Goal: Obtain resource: Download file/media

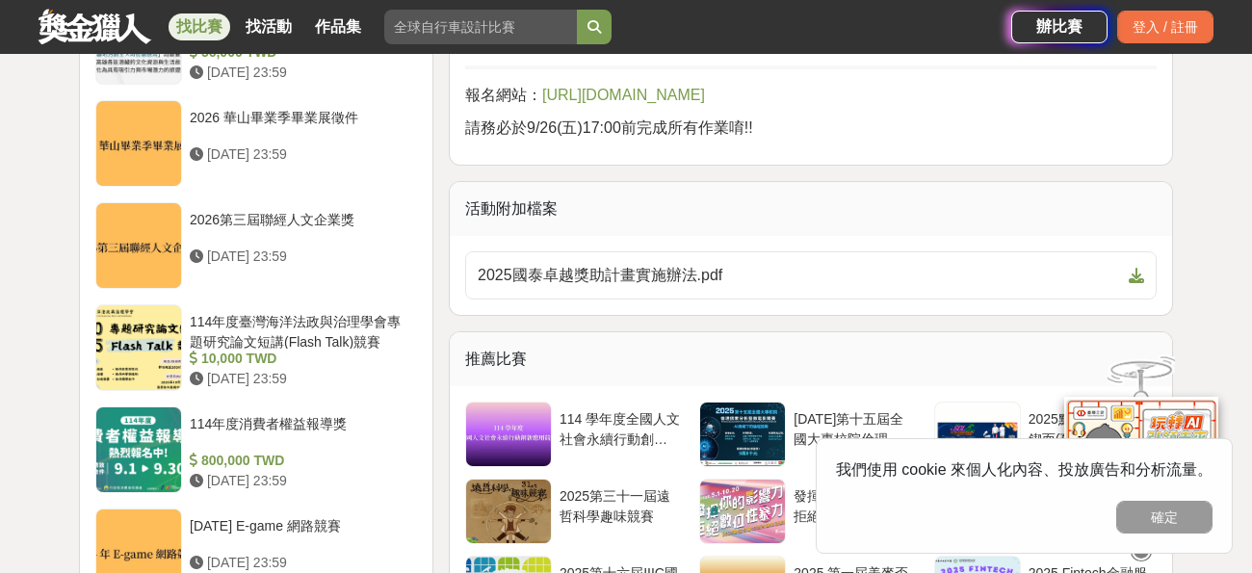
scroll to position [2289, 0]
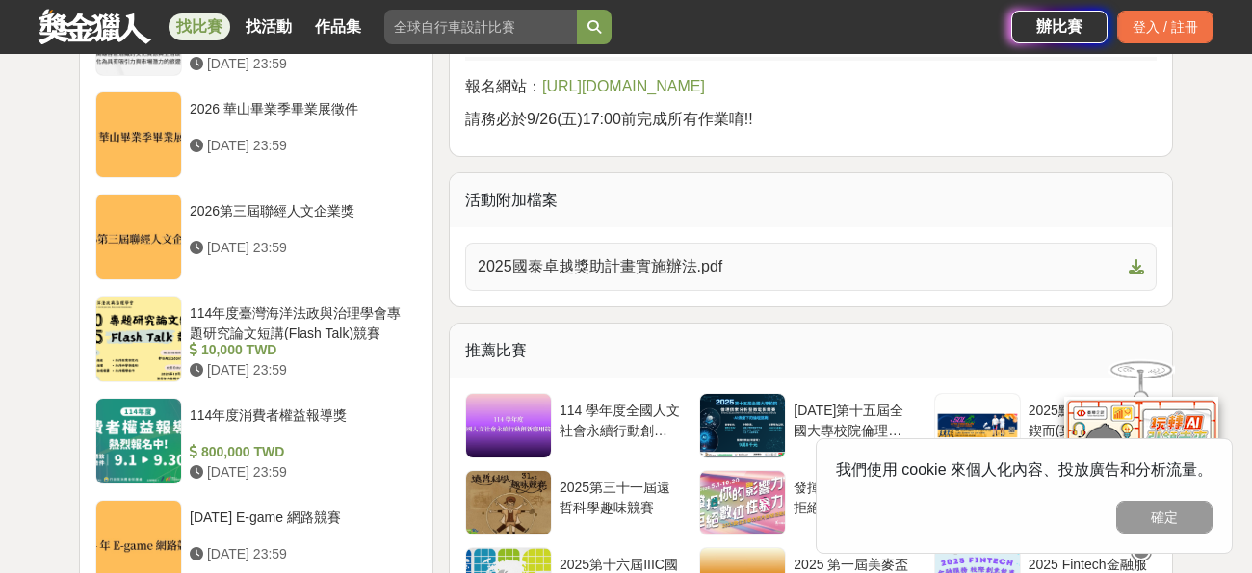
click at [715, 255] on span "2025國泰卓越獎助計畫實施辦法.pdf" at bounding box center [799, 266] width 643 height 23
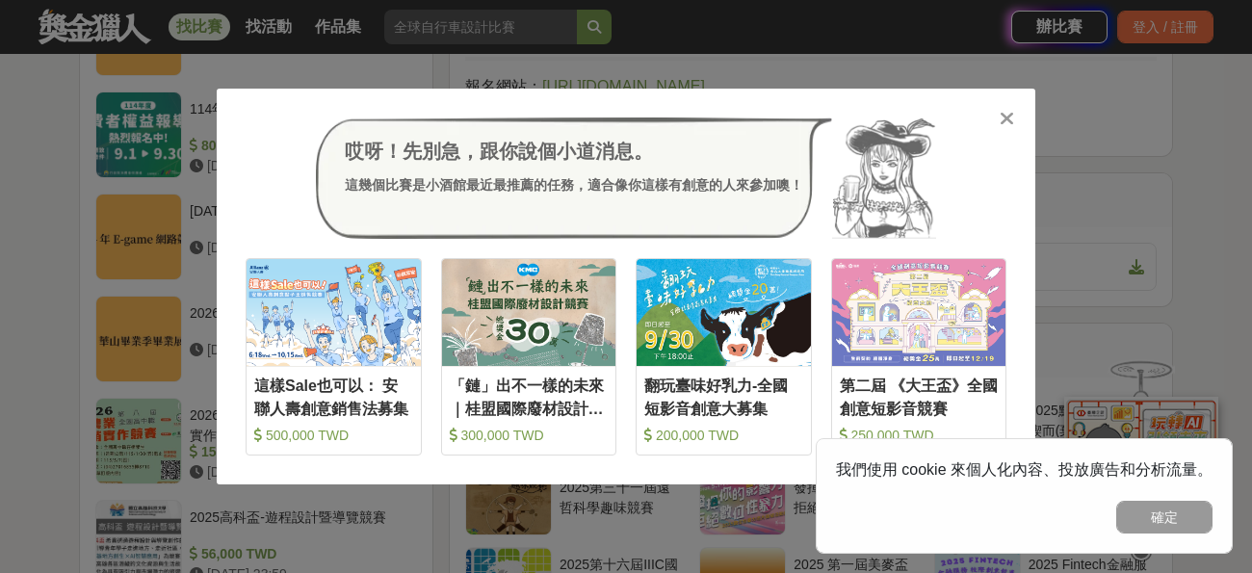
click at [157, 142] on div "哎呀！先別急，跟你說個小道消息。 這幾個比賽是小酒館最近最推薦的任務，適合像你這樣有創意的人來參加噢！ 收藏 這樣Sale也可以： 安聯人壽創意銷售法募集 5…" at bounding box center [626, 286] width 1252 height 573
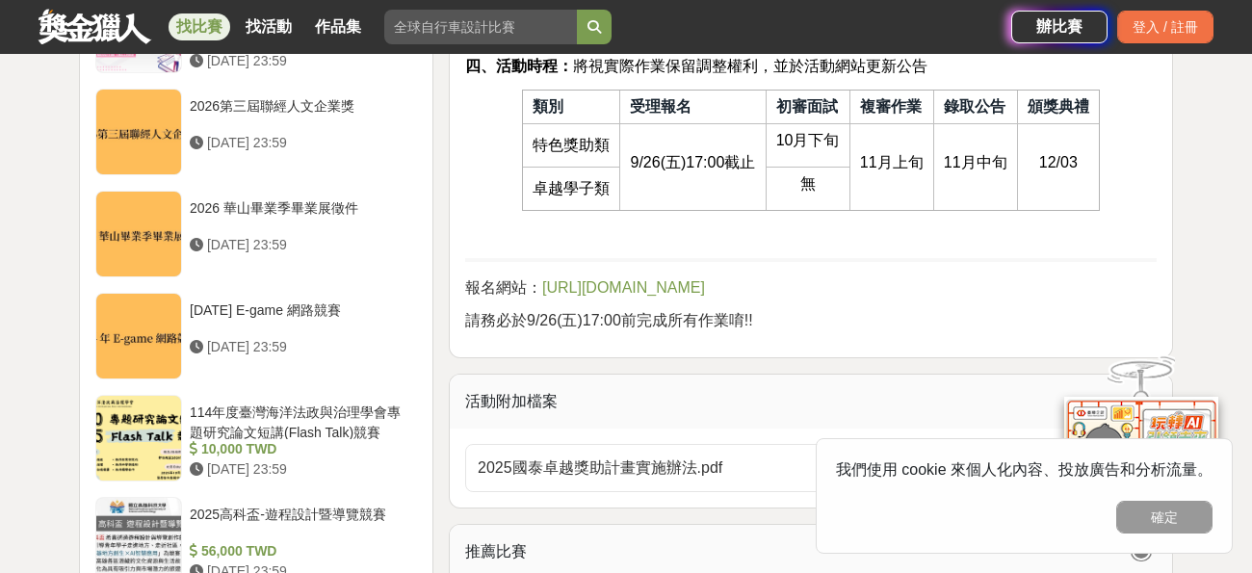
scroll to position [2084, 0]
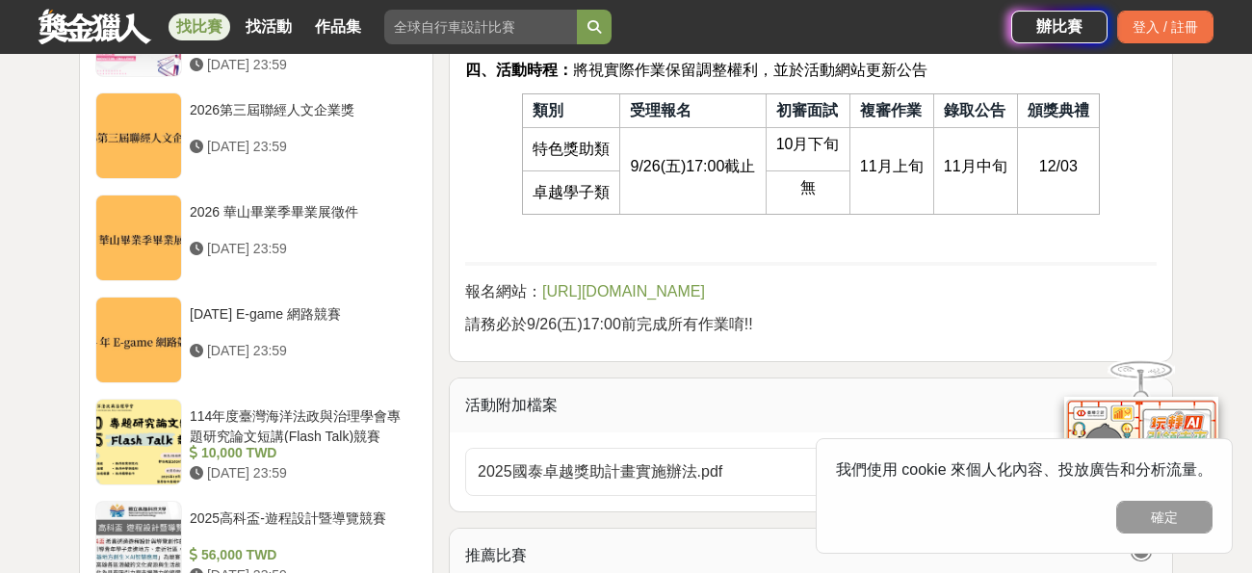
click at [571, 283] on span "[URL][DOMAIN_NAME]" at bounding box center [623, 291] width 163 height 16
click at [594, 283] on span "[URL][DOMAIN_NAME]" at bounding box center [623, 291] width 163 height 16
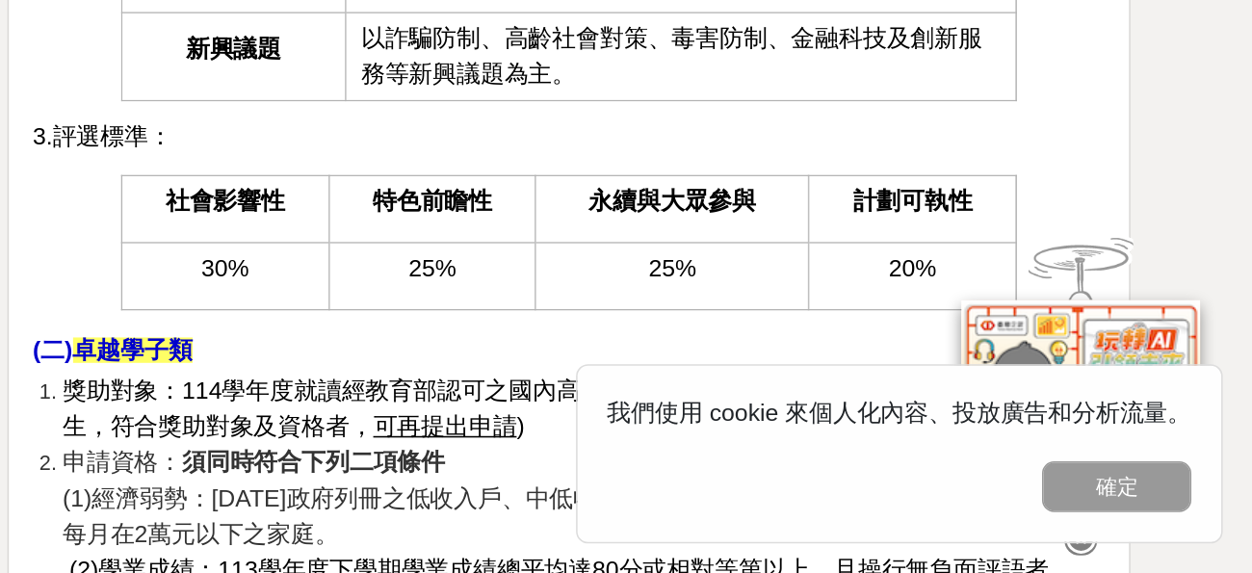
scroll to position [1428, 0]
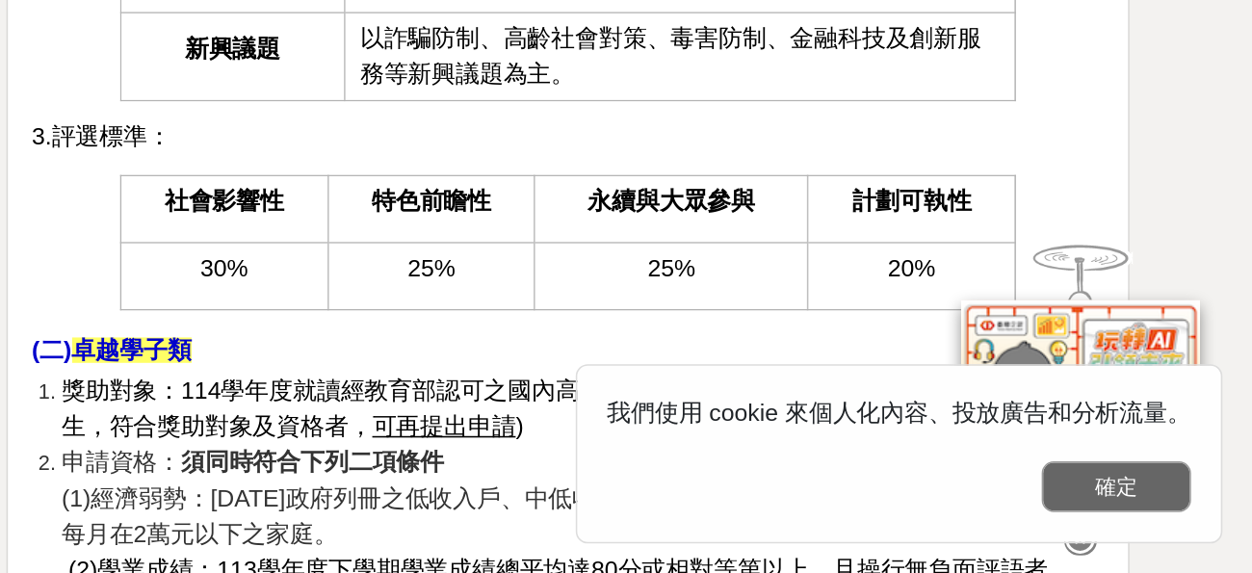
click at [1162, 518] on button "確定" at bounding box center [1164, 517] width 96 height 33
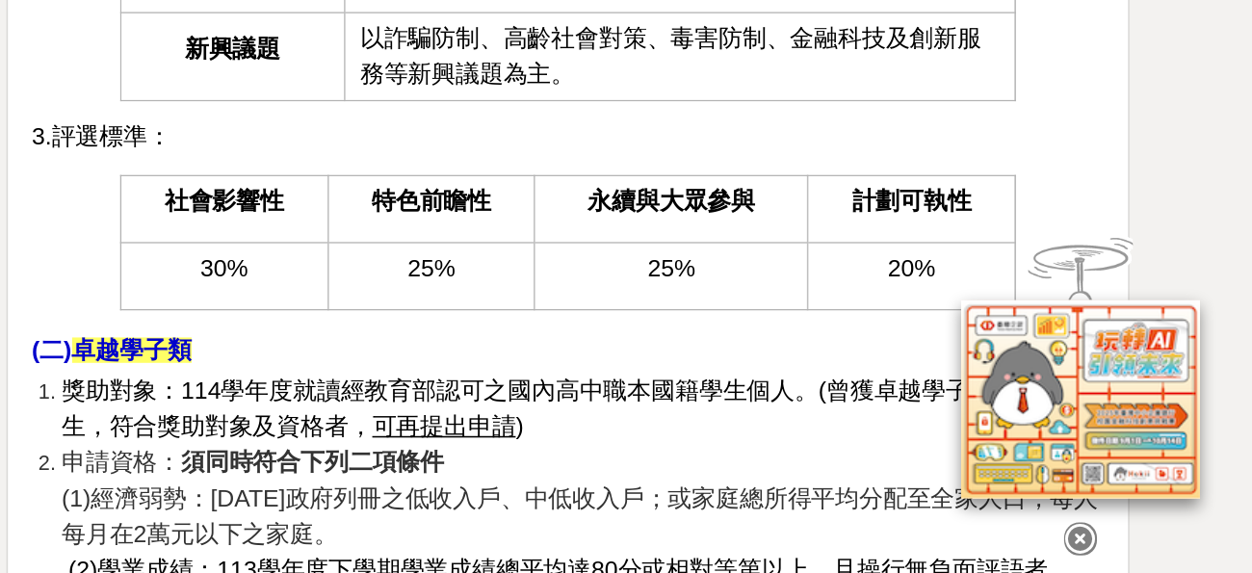
click at [1143, 553] on icon at bounding box center [1140, 542] width 21 height 21
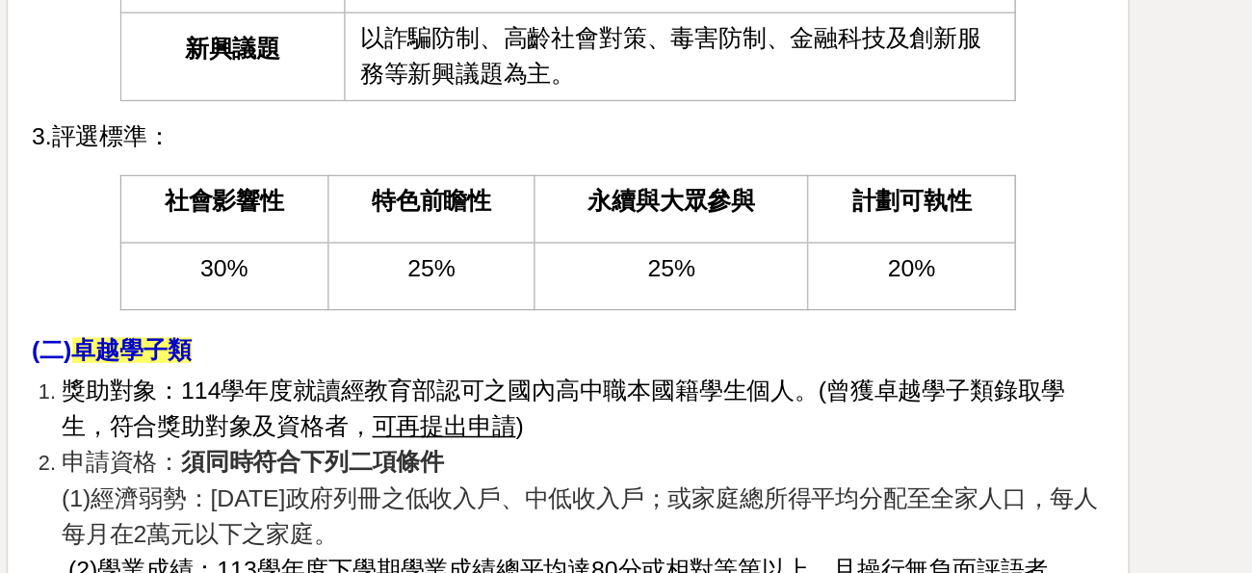
click at [683, 447] on span "獎助對象：114學年度就讀經教育部認可之國內高中職本國籍學生個人。(曾獲卓越學子類錄取學生，符合獎助對象及資格者， 可再提出申請 )" at bounding box center [807, 466] width 647 height 39
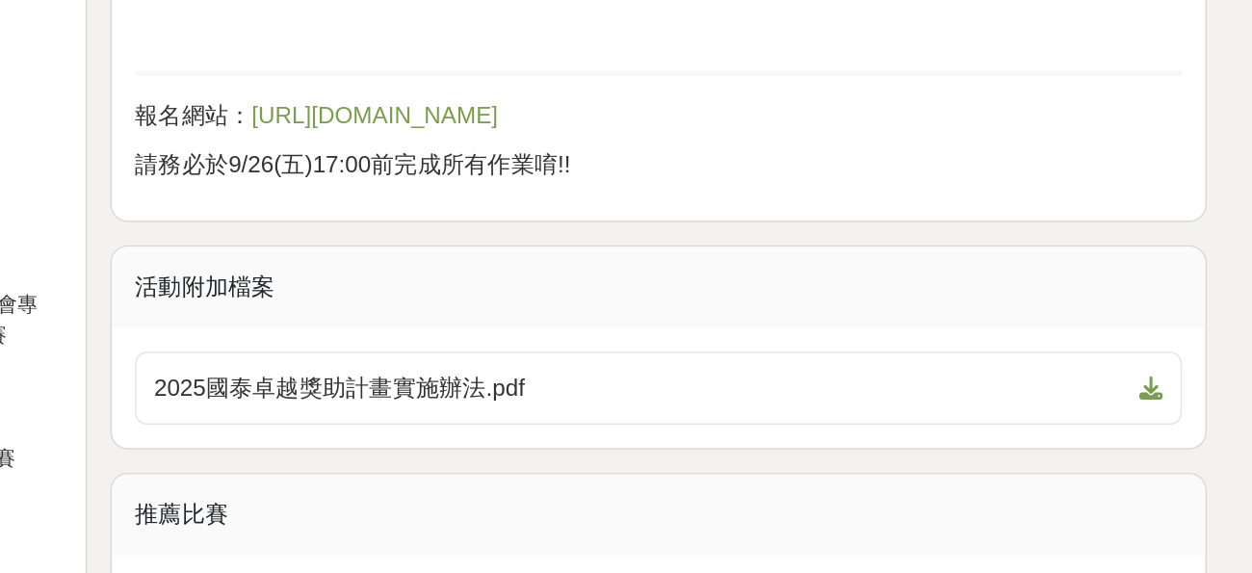
scroll to position [2117, 0]
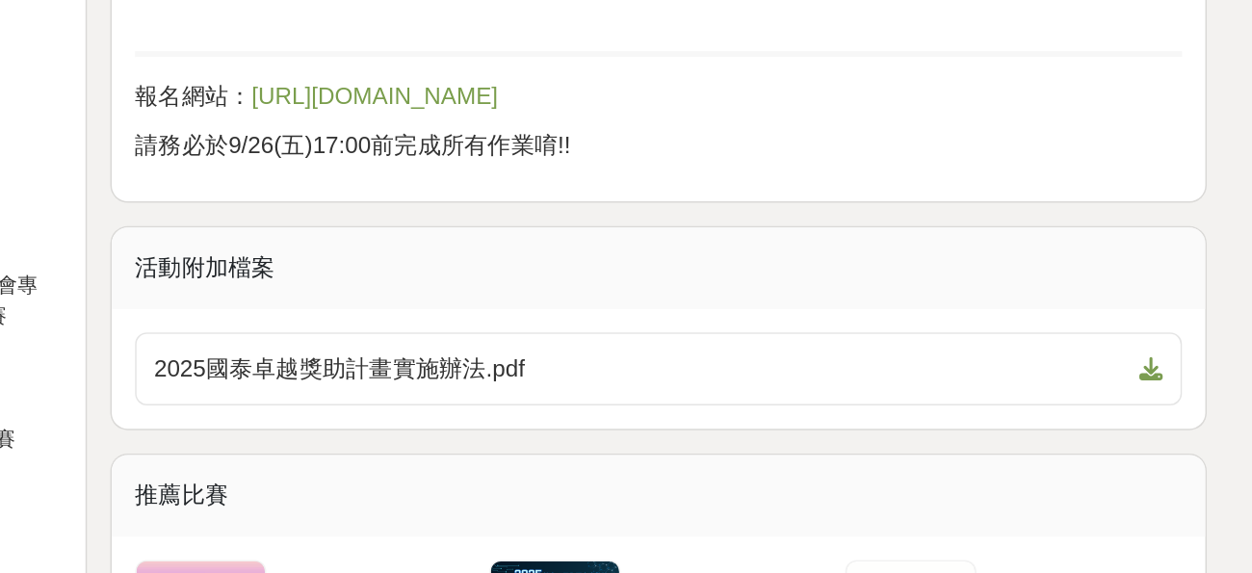
click at [1097, 495] on div "推薦比賽" at bounding box center [811, 522] width 722 height 54
click at [1104, 426] on link "2025國泰卓越獎助計畫實施辦法.pdf" at bounding box center [810, 438] width 691 height 48
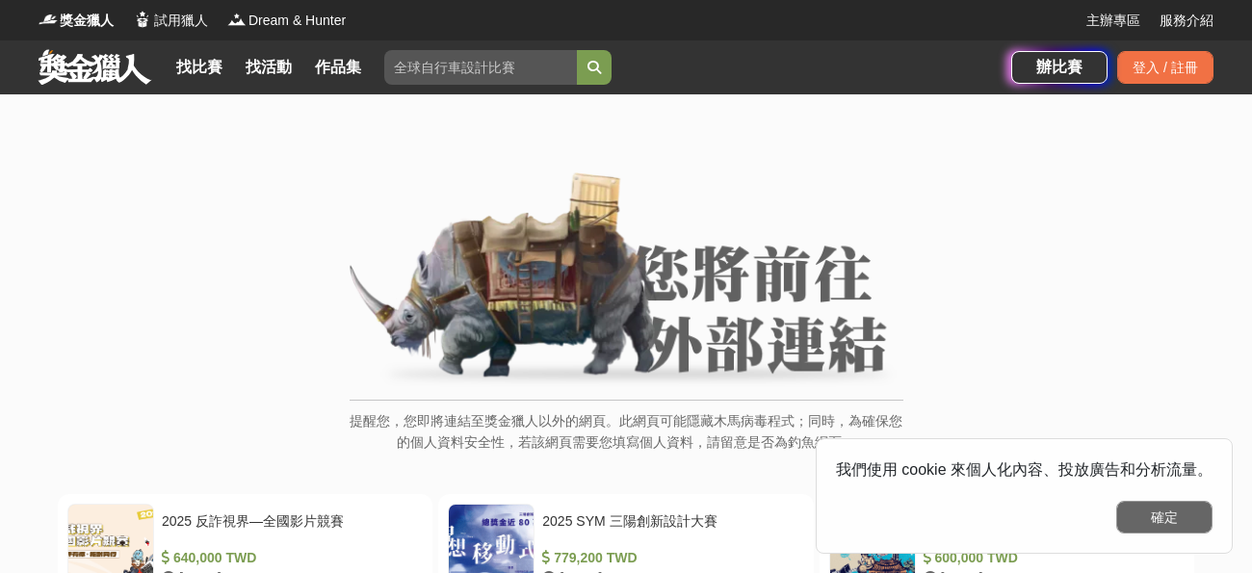
click at [1173, 515] on button "確定" at bounding box center [1164, 517] width 96 height 33
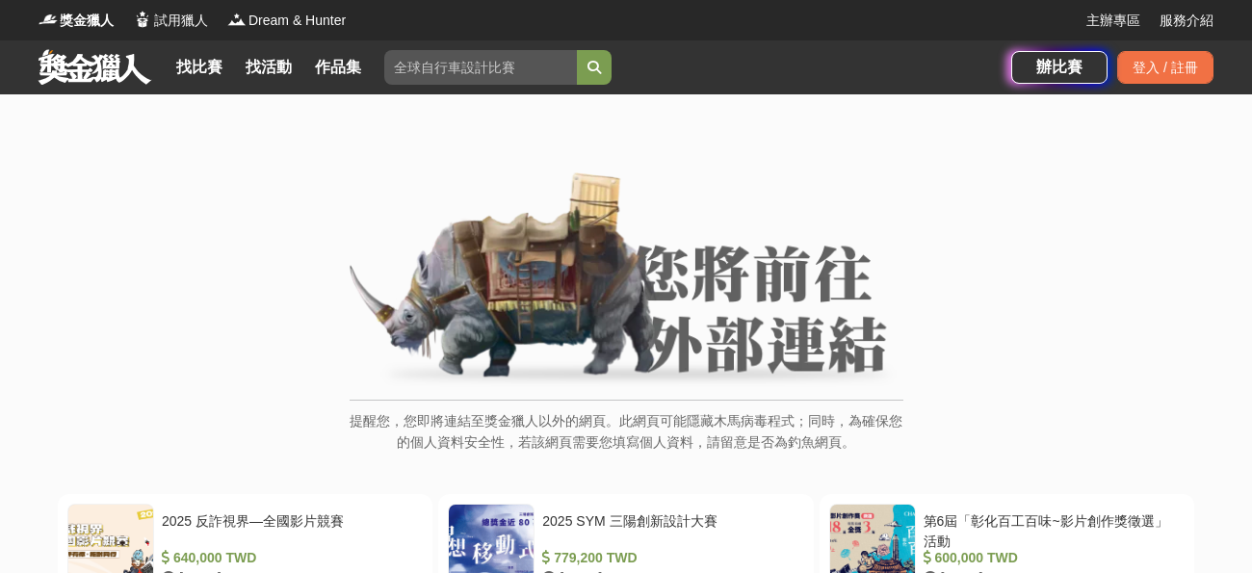
click at [749, 413] on p "提醒您，您即將連結至獎金獵人以外的網頁。此網頁可能隱藏木馬病毒程式；同時，為確保您的個人資料安全性，若該網頁需要您填寫個人資料，請留意是否為釣魚網頁。" at bounding box center [627, 441] width 554 height 63
click at [754, 436] on p "提醒您，您即將連結至獎金獵人以外的網頁。此網頁可能隱藏木馬病毒程式；同時，為確保您的個人資料安全性，若該網頁需要您填寫個人資料，請留意是否為釣魚網頁。" at bounding box center [627, 441] width 554 height 63
